Goal: Information Seeking & Learning: Learn about a topic

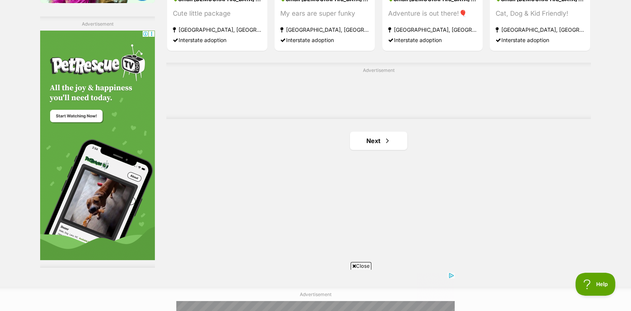
scroll to position [1335, 0]
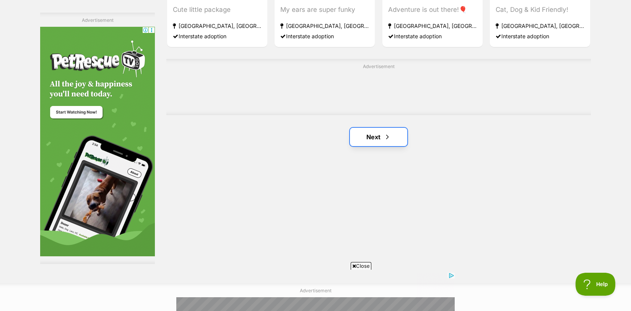
click at [371, 136] on link "Next" at bounding box center [378, 137] width 57 height 18
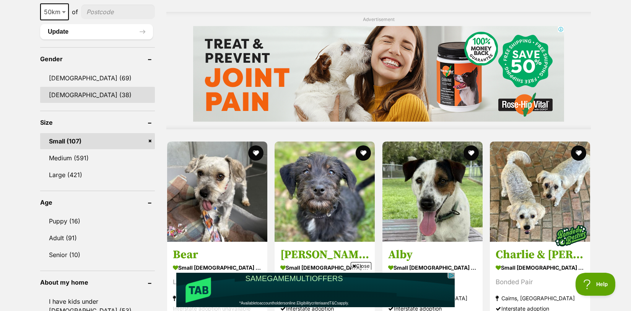
click at [55, 97] on link "[DEMOGRAPHIC_DATA] (38)" at bounding box center [97, 95] width 115 height 16
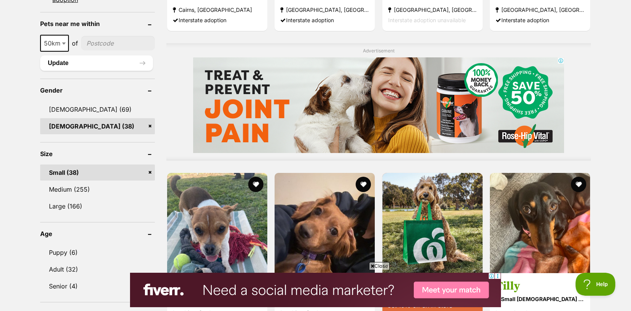
scroll to position [590, 0]
